Goal: Task Accomplishment & Management: Complete application form

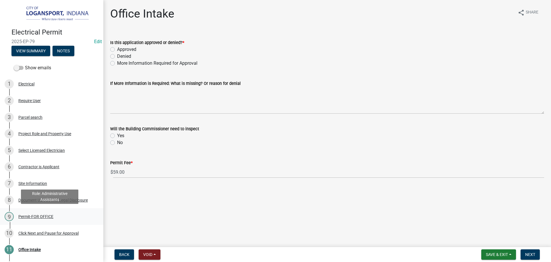
click at [31, 214] on div "Permit-FOR OFFICE" at bounding box center [35, 216] width 35 height 4
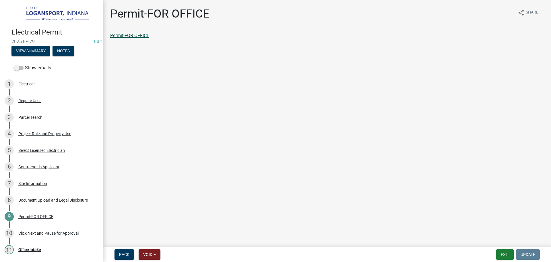
click at [134, 35] on link "Permit-FOR OFFICE" at bounding box center [129, 35] width 39 height 5
click at [128, 35] on link "Permit-FOR OFFICE" at bounding box center [129, 35] width 39 height 5
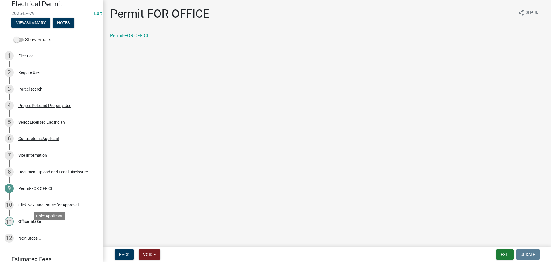
scroll to position [52, 0]
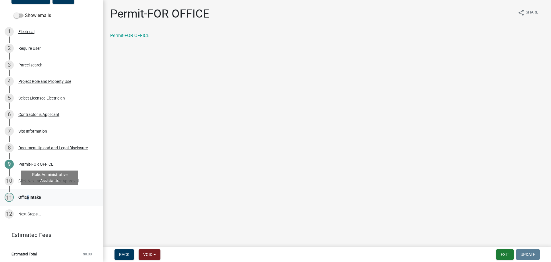
click at [26, 196] on div "Office Intake" at bounding box center [29, 197] width 22 height 4
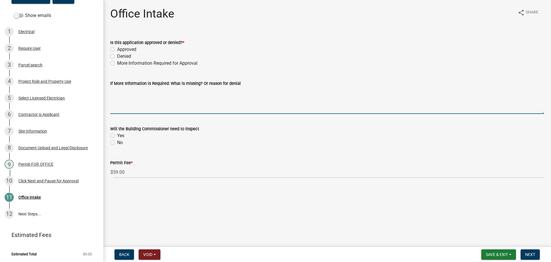
click at [147, 101] on textarea "If More Information is Required: What is missing? Or reason for denial" at bounding box center [327, 100] width 434 height 27
type textarea "Waiting for electrician to contact LU for Godfrey and for Liberty"
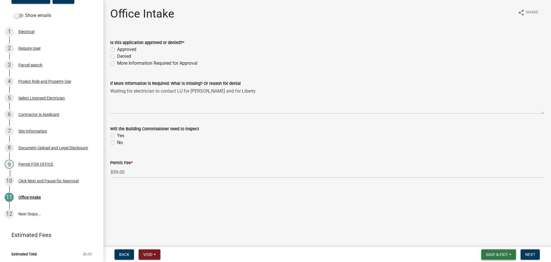
click at [504, 252] on span "Save & Exit" at bounding box center [497, 254] width 22 height 5
click at [499, 230] on button "Save" at bounding box center [493, 225] width 46 height 14
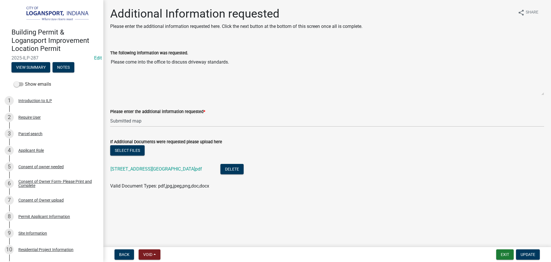
scroll to position [280, 0]
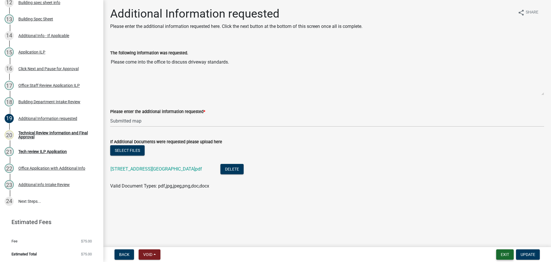
click at [504, 256] on button "Exit" at bounding box center [505, 254] width 18 height 10
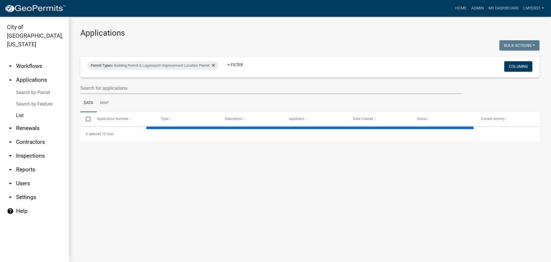
select select "3: 100"
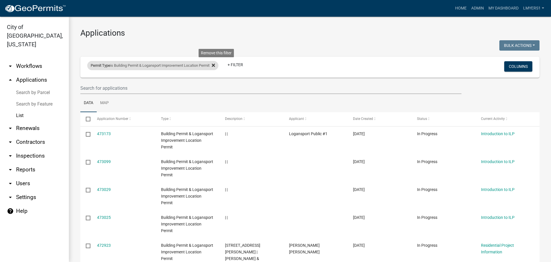
click at [215, 66] on icon at bounding box center [213, 65] width 3 height 5
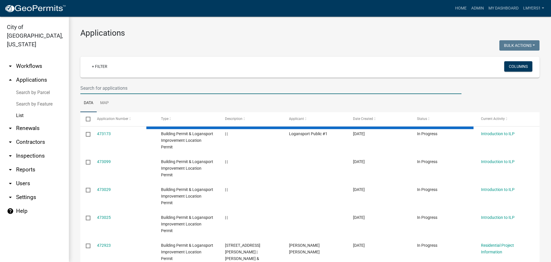
click at [194, 87] on input "text" at bounding box center [270, 88] width 381 height 12
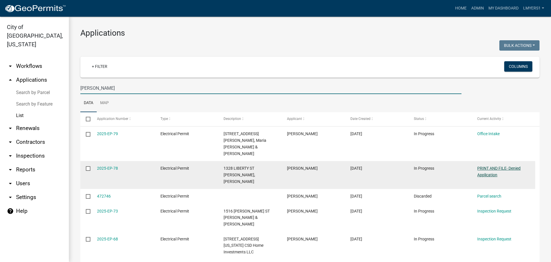
type input "Armando"
click at [491, 166] on link "PRINT AND FILE- Denied Application" at bounding box center [498, 171] width 43 height 11
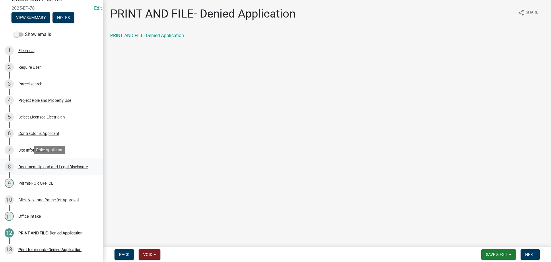
scroll to position [82, 0]
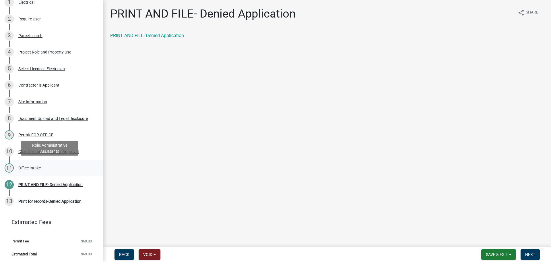
click at [34, 167] on div "Office Intake" at bounding box center [29, 168] width 22 height 4
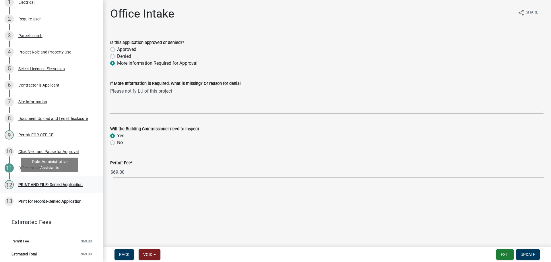
click at [34, 183] on div "PRINT AND FILE- Denied Application" at bounding box center [50, 184] width 64 height 4
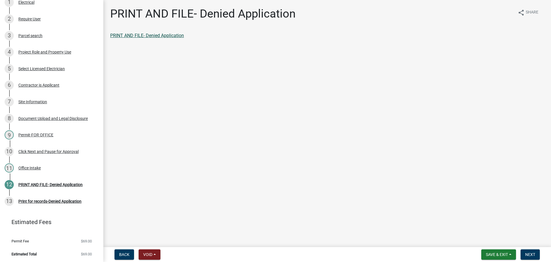
click at [152, 38] on link "PRINT AND FILE- Denied Application" at bounding box center [147, 35] width 74 height 5
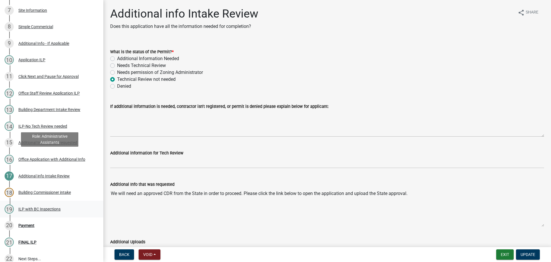
scroll to position [247, 0]
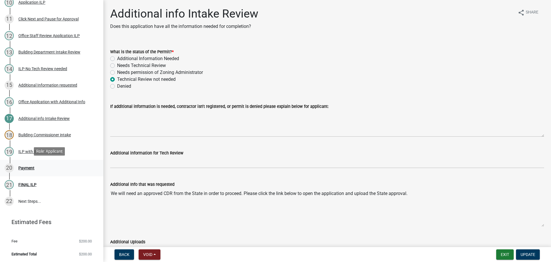
click at [32, 166] on div "Payment" at bounding box center [26, 168] width 16 height 4
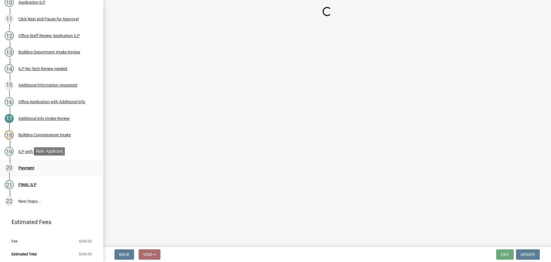
select select "3: 3"
